Goal: Book appointment/travel/reservation

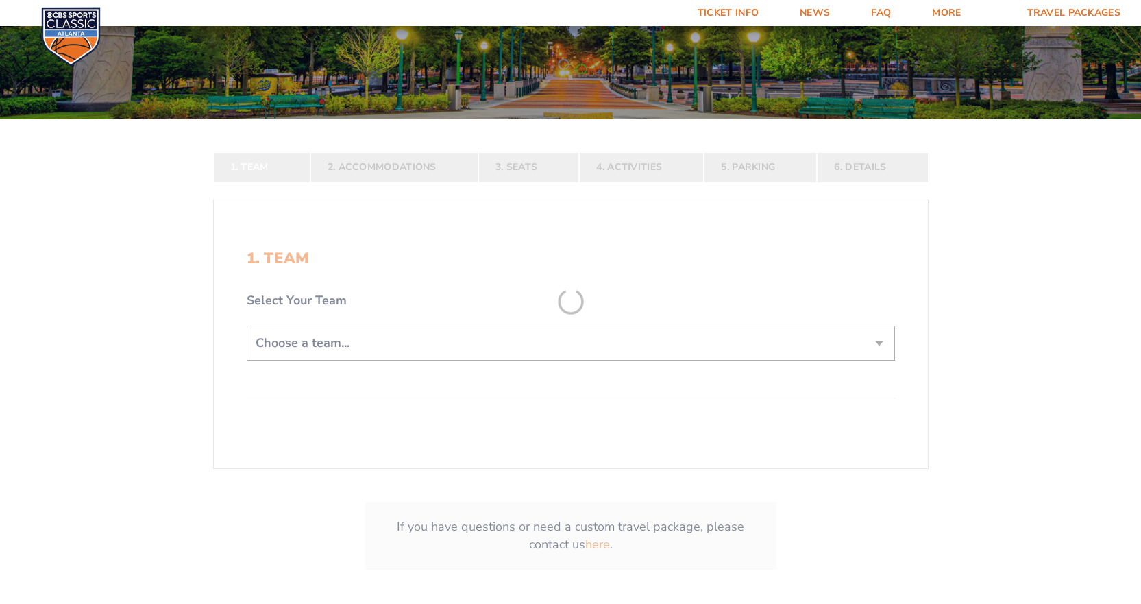
scroll to position [206, 0]
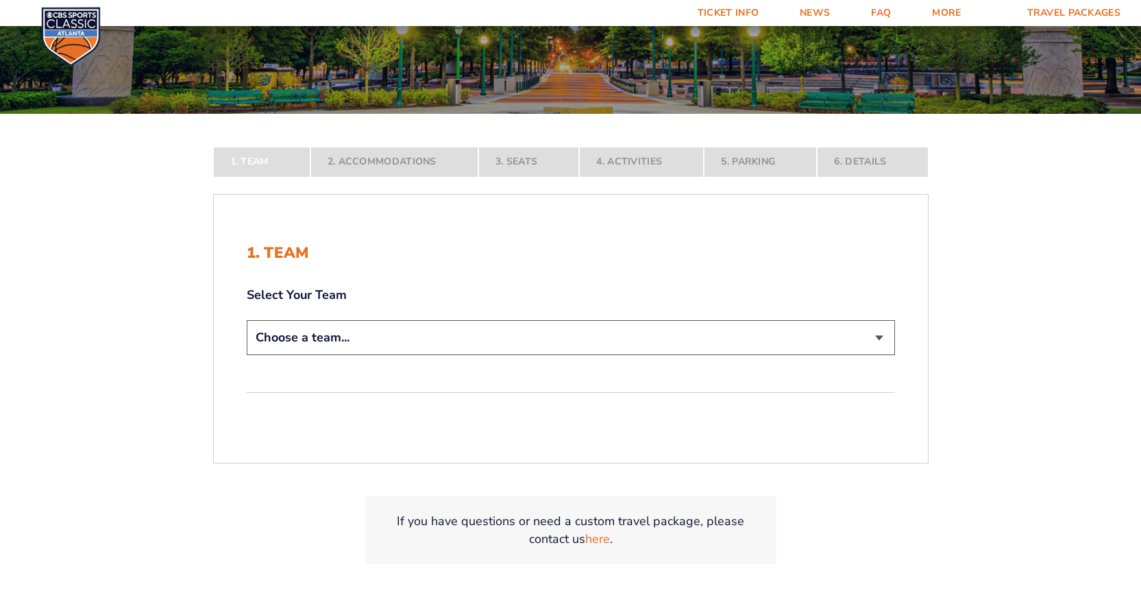
click at [457, 338] on select "Choose a team... [US_STATE] Wildcats [US_STATE] State Buckeyes [US_STATE] Tar H…" at bounding box center [571, 337] width 648 height 35
select select "12756"
click at [247, 355] on select "Choose a team... [US_STATE] Wildcats [US_STATE] State Buckeyes [US_STATE] Tar H…" at bounding box center [571, 337] width 648 height 35
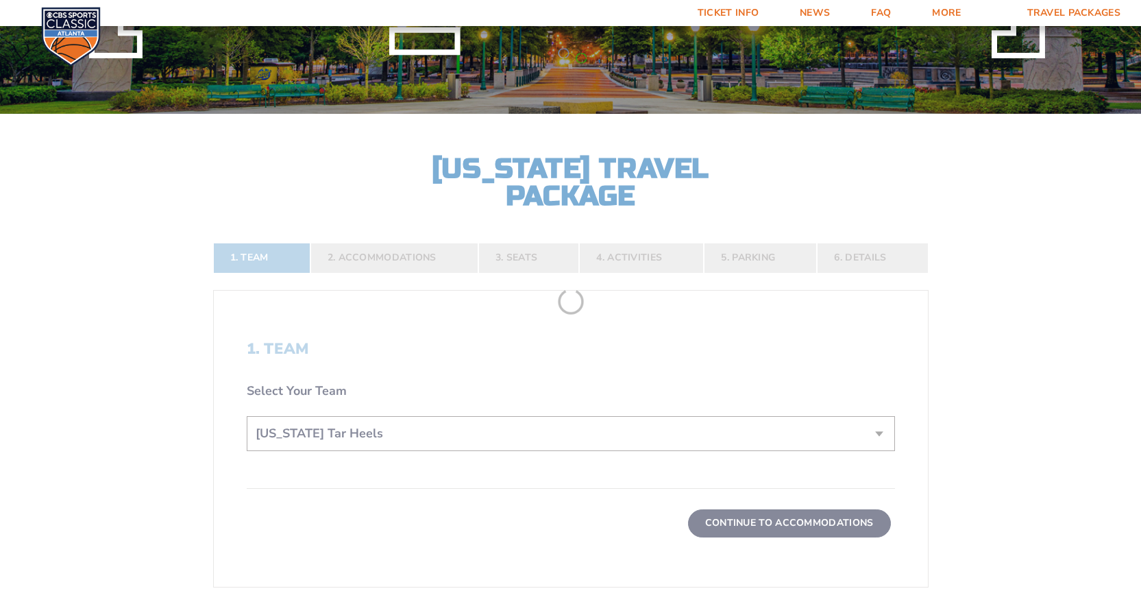
click at [746, 519] on form "[US_STATE] [US_STATE] Travel Package [US_STATE][GEOGRAPHIC_DATA] [US_STATE] Sta…" at bounding box center [570, 273] width 1141 height 958
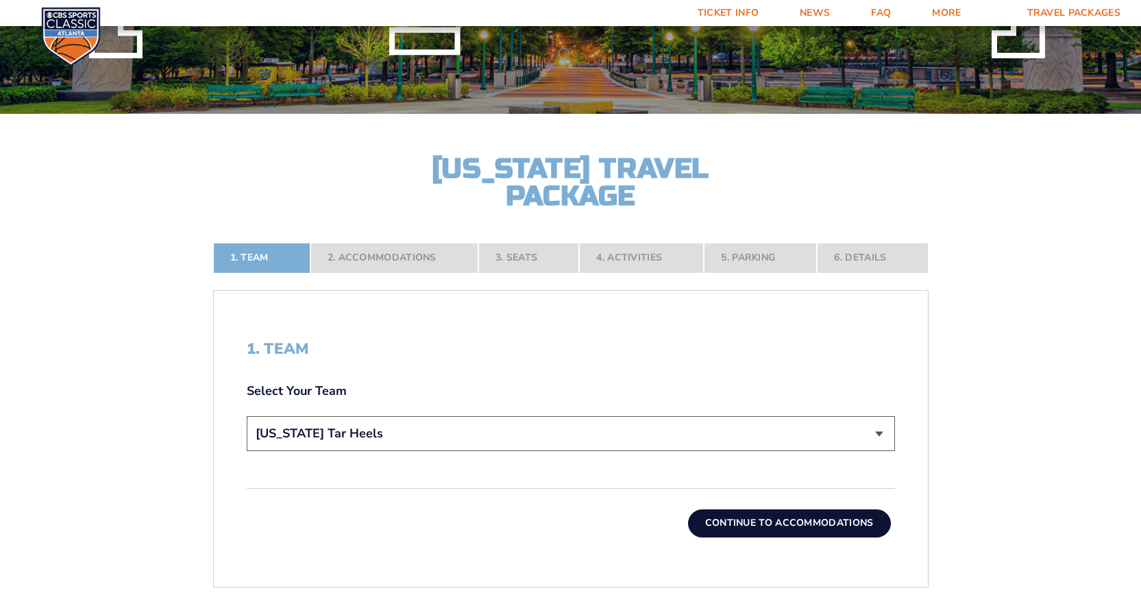
click at [746, 519] on button "Continue To Accommodations" at bounding box center [789, 522] width 203 height 27
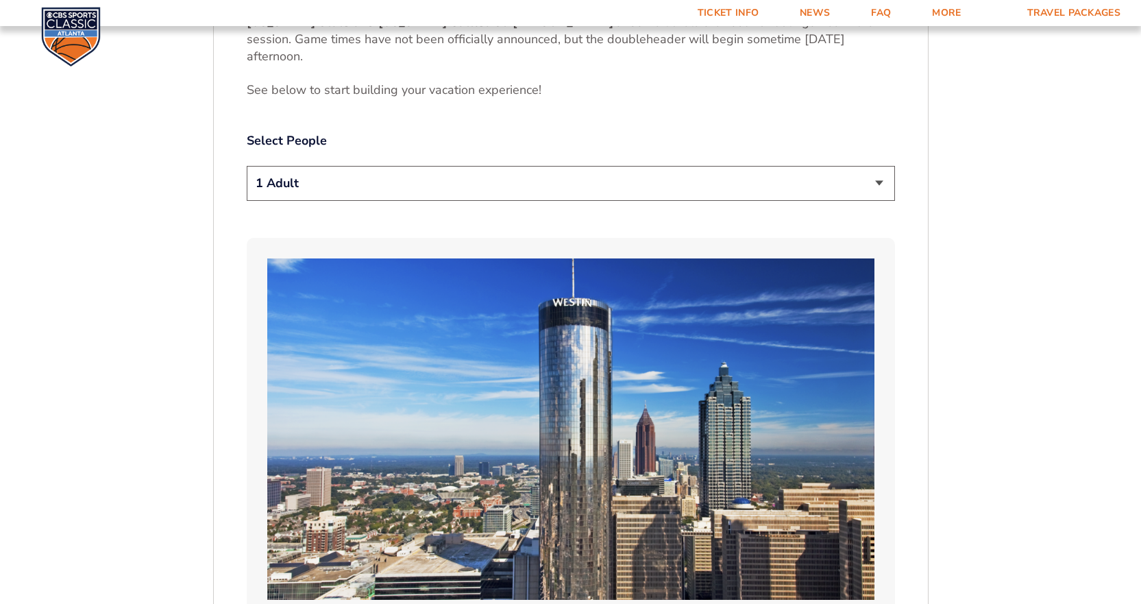
scroll to position [765, 0]
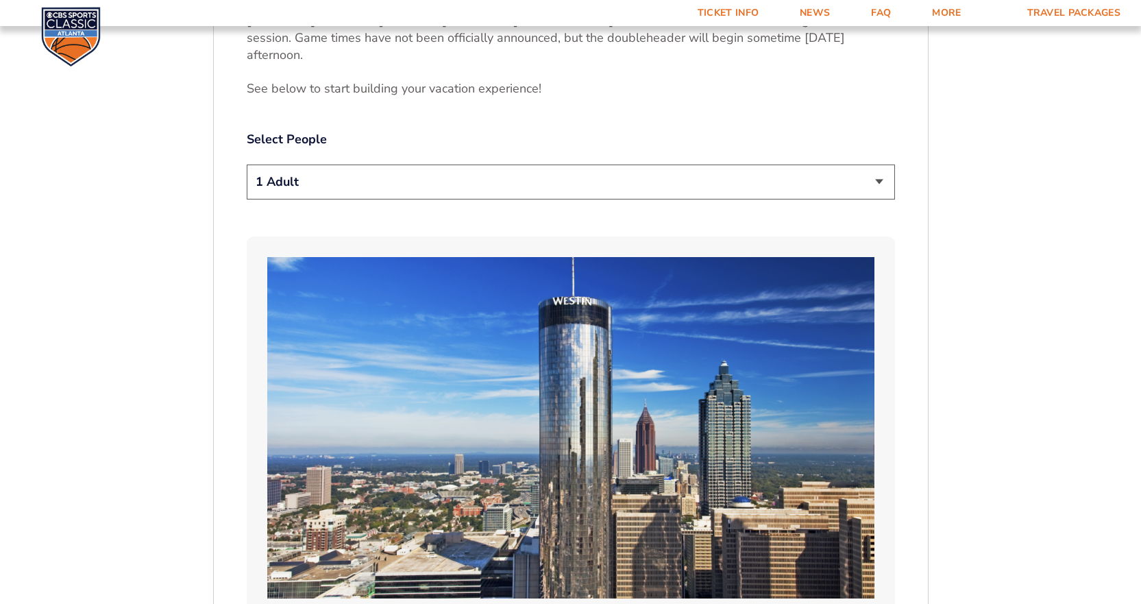
click at [414, 188] on select "1 Adult 2 Adults 3 Adults 4 Adults 2 Adults + 1 Child 2 Adults + 2 Children 2 A…" at bounding box center [571, 181] width 648 height 35
select select "2 Adults"
click at [247, 164] on select "1 Adult 2 Adults 3 Adults 4 Adults 2 Adults + 1 Child 2 Adults + 2 Children 2 A…" at bounding box center [571, 181] width 648 height 35
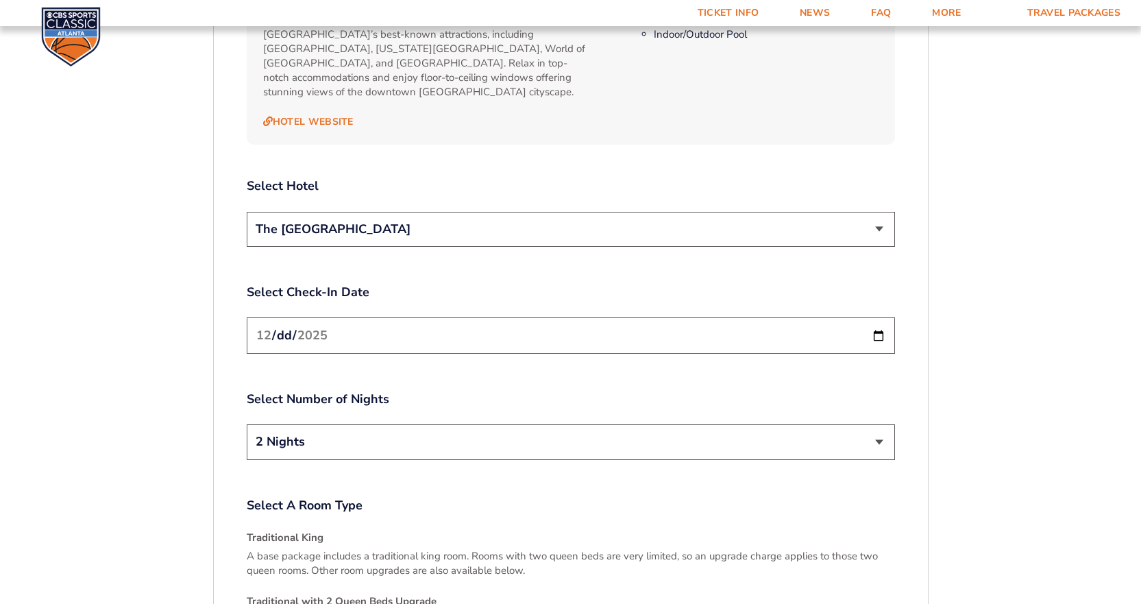
scroll to position [1587, 0]
click at [712, 227] on select "The [GEOGRAPHIC_DATA]" at bounding box center [571, 227] width 648 height 35
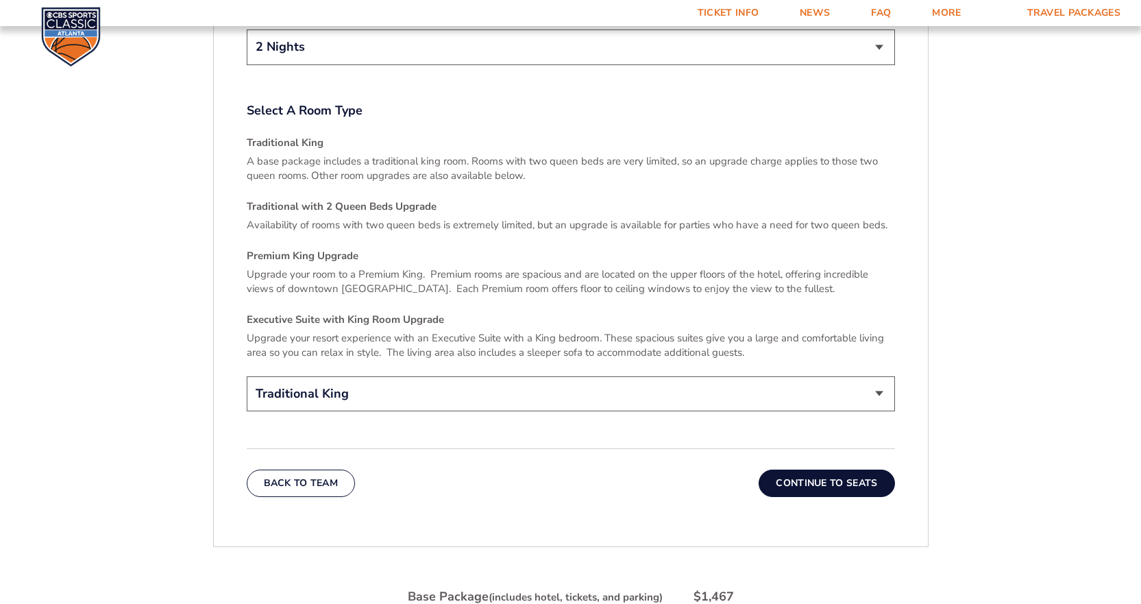
scroll to position [1998, 0]
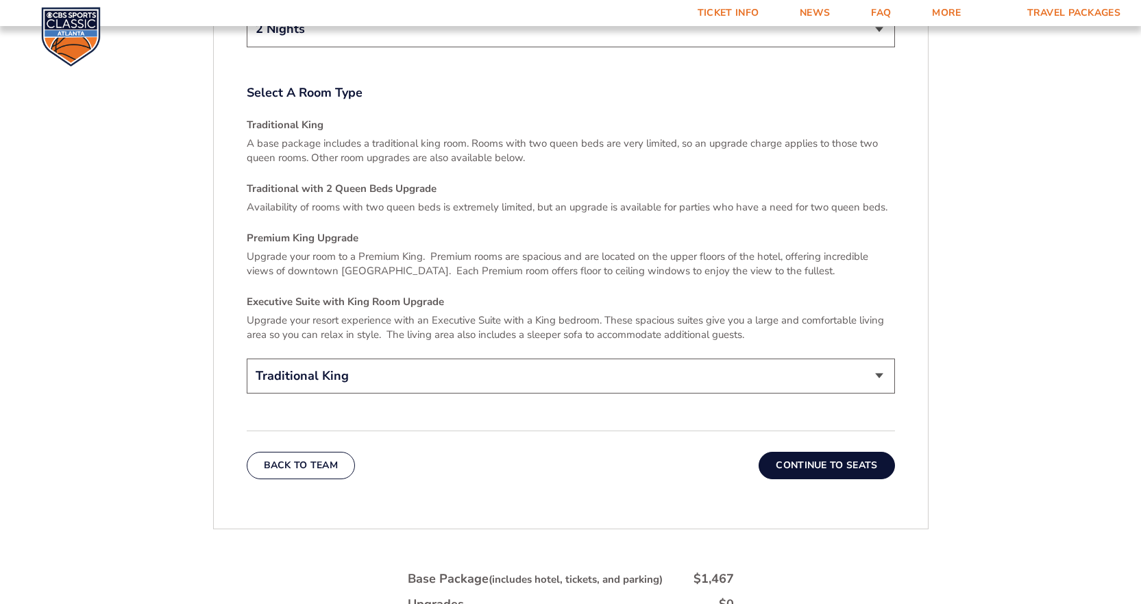
click at [799, 451] on button "Continue To Seats" at bounding box center [826, 464] width 136 height 27
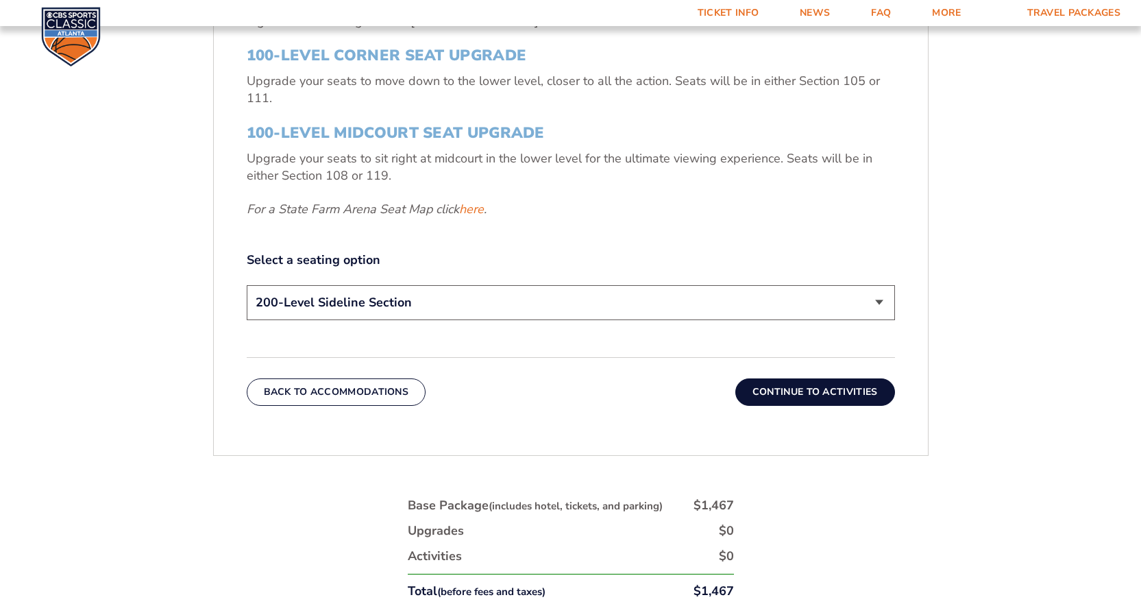
scroll to position [628, 0]
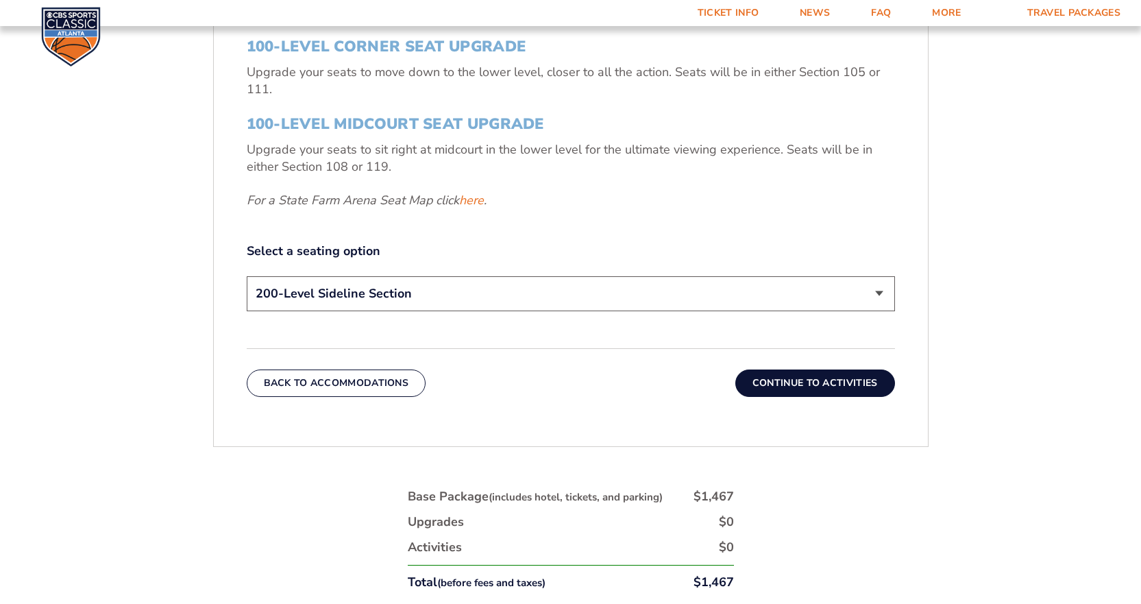
click at [382, 299] on select "200-Level Sideline Section 100-Level Corner Seat Upgrade (+$120 per person) 100…" at bounding box center [571, 293] width 648 height 35
select select "100-Level Midcourt Seat Upgrade"
click at [247, 276] on select "200-Level Sideline Section 100-Level Corner Seat Upgrade (+$120 per person) 100…" at bounding box center [571, 293] width 648 height 35
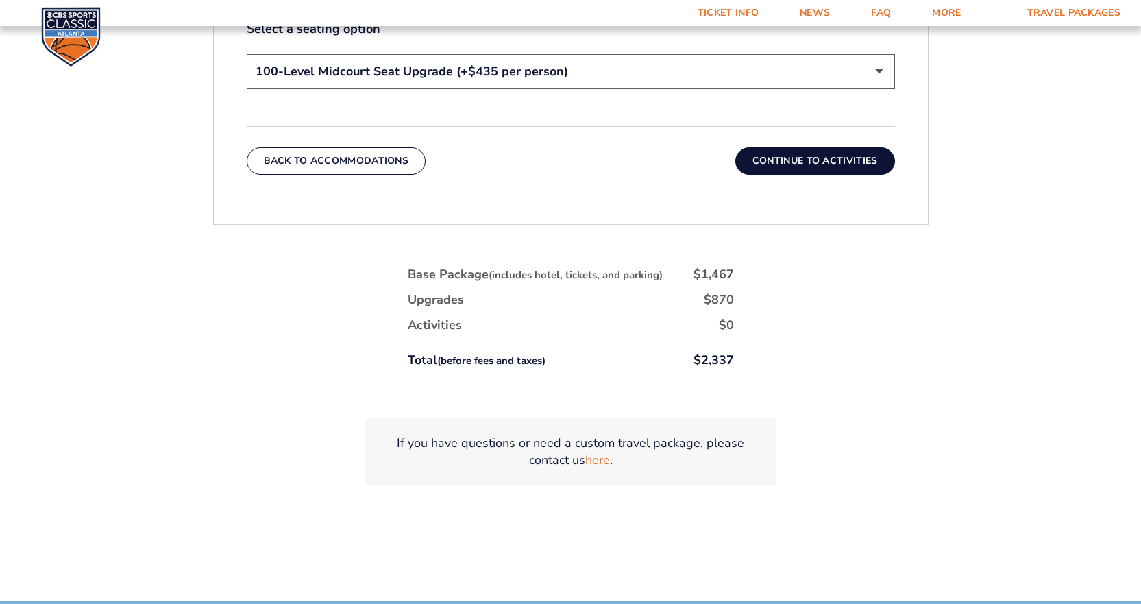
scroll to position [902, 0]
